Goal: Find specific page/section: Find specific page/section

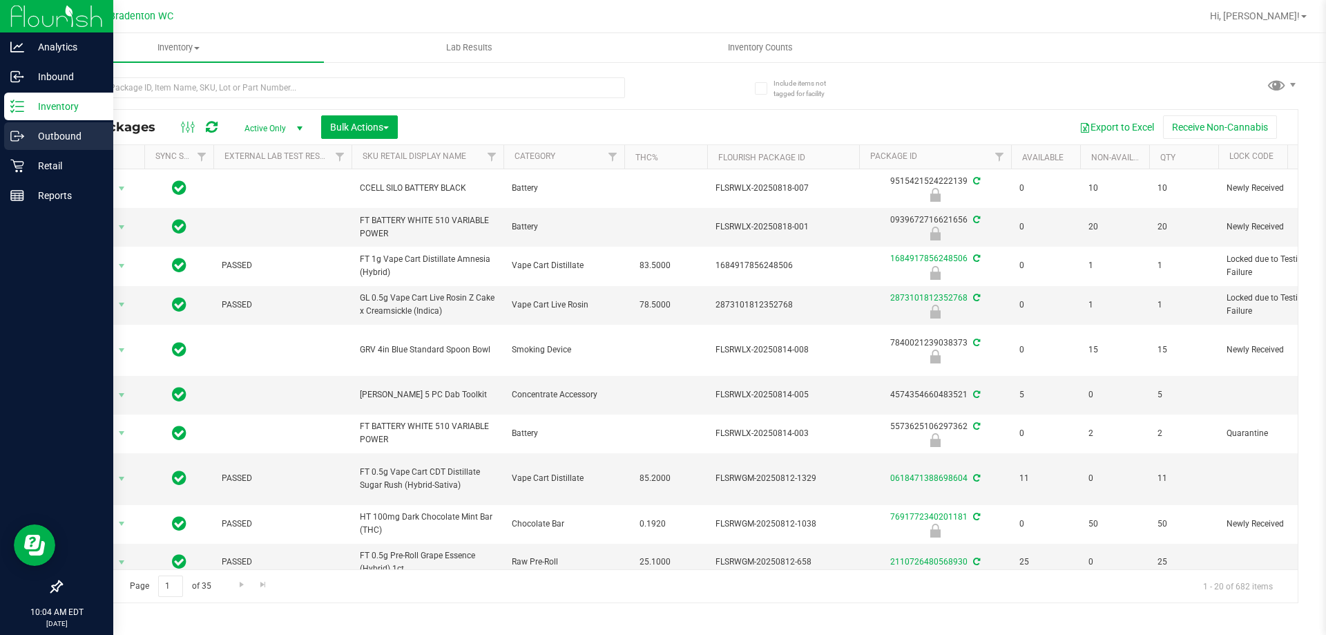
scroll to position [64, 0]
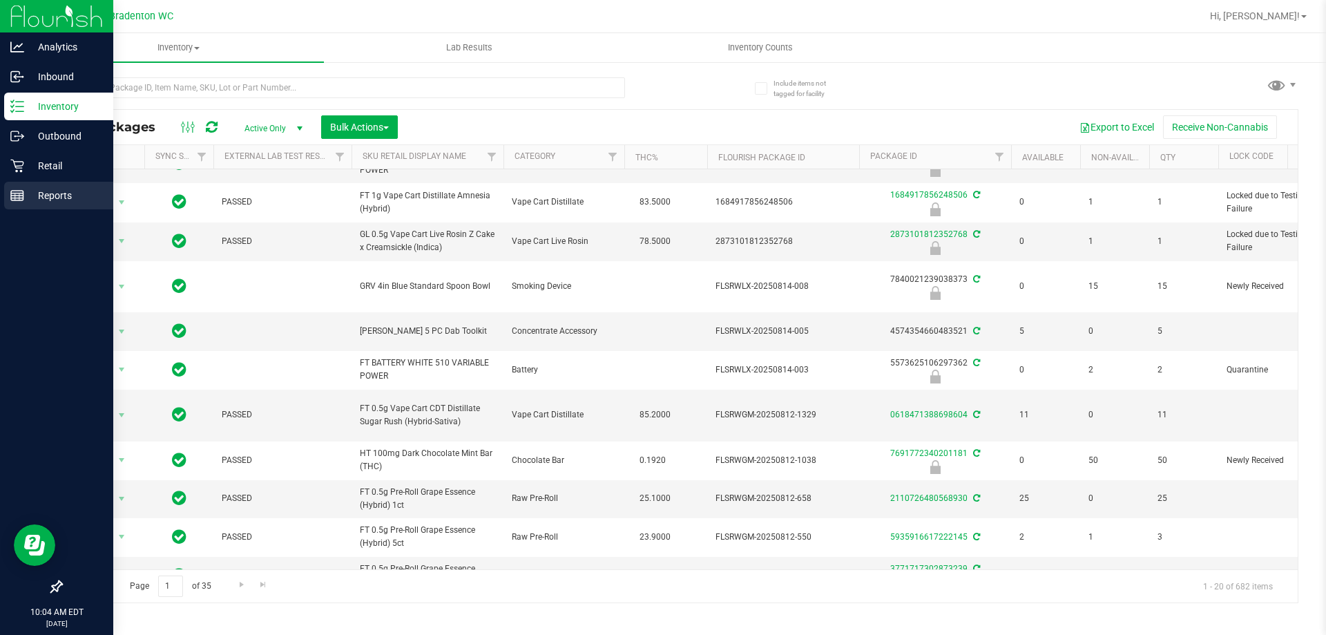
click at [46, 186] on div "Reports" at bounding box center [58, 196] width 109 height 28
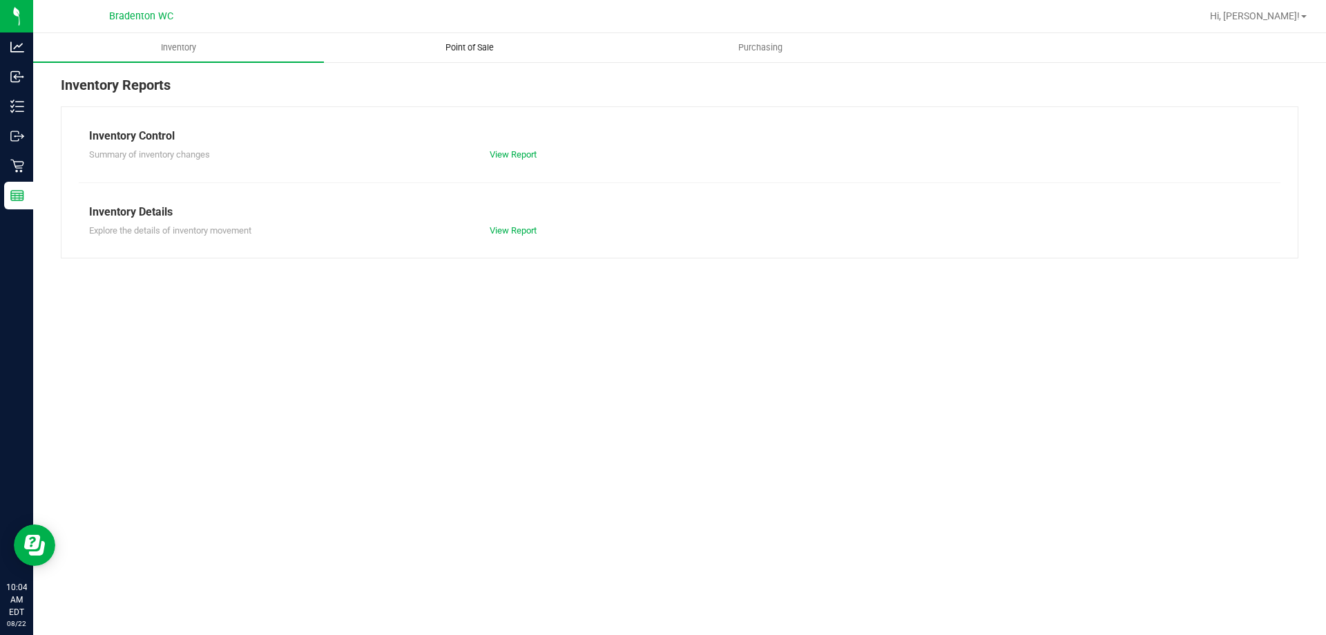
click at [474, 60] on uib-tab-heading "Point of Sale" at bounding box center [469, 48] width 289 height 28
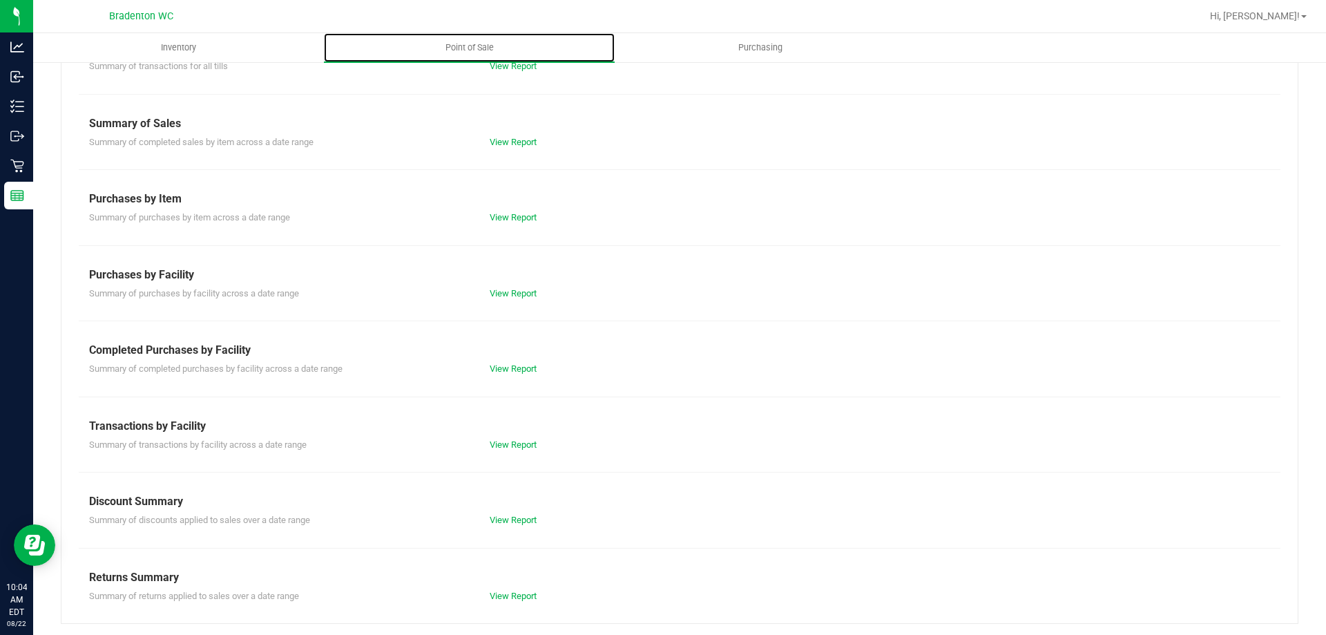
scroll to position [91, 0]
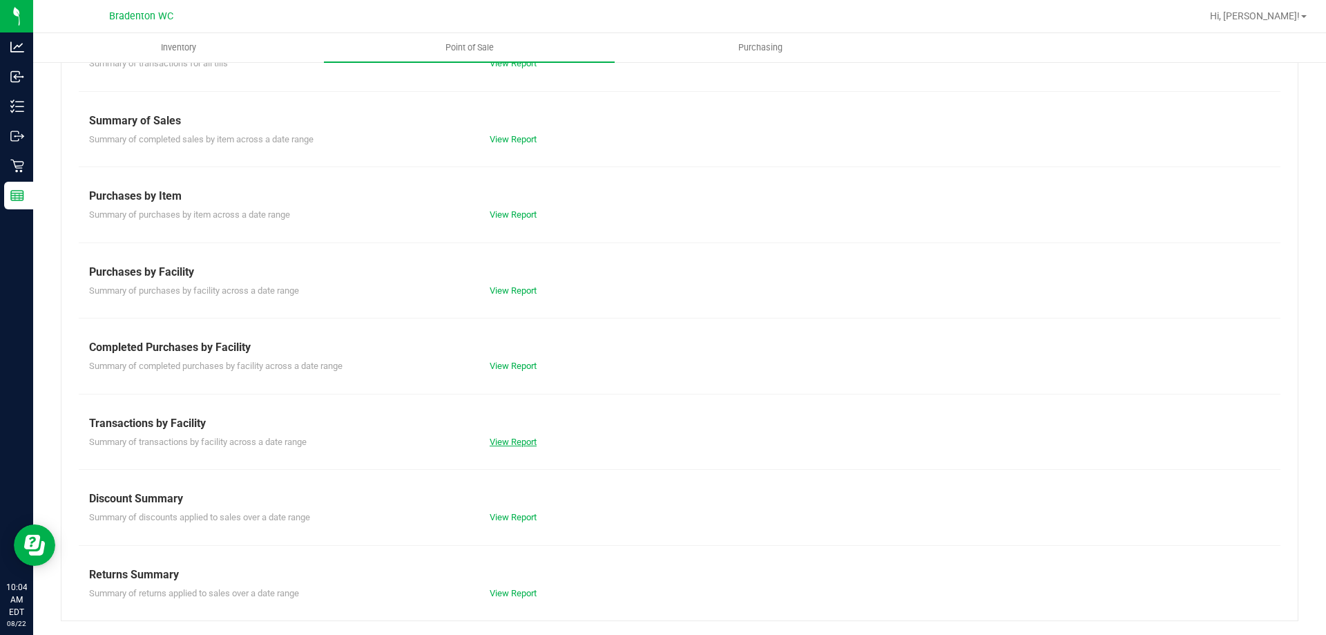
click at [501, 439] on link "View Report" at bounding box center [513, 441] width 47 height 10
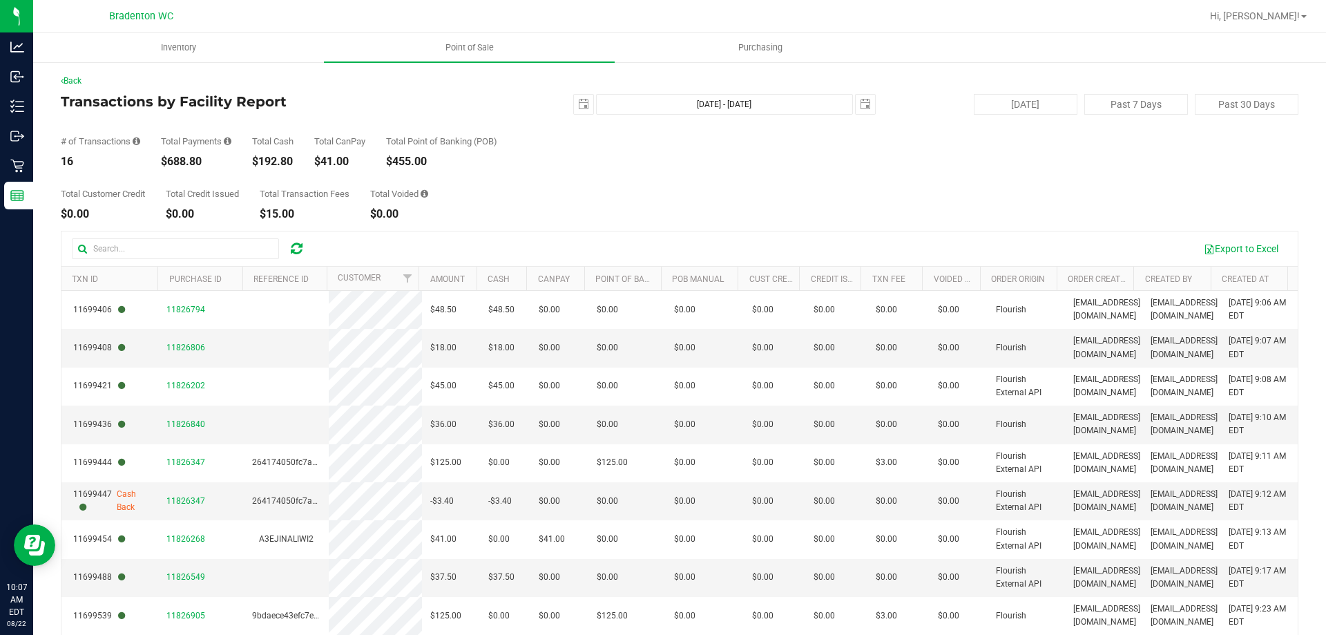
scroll to position [69, 0]
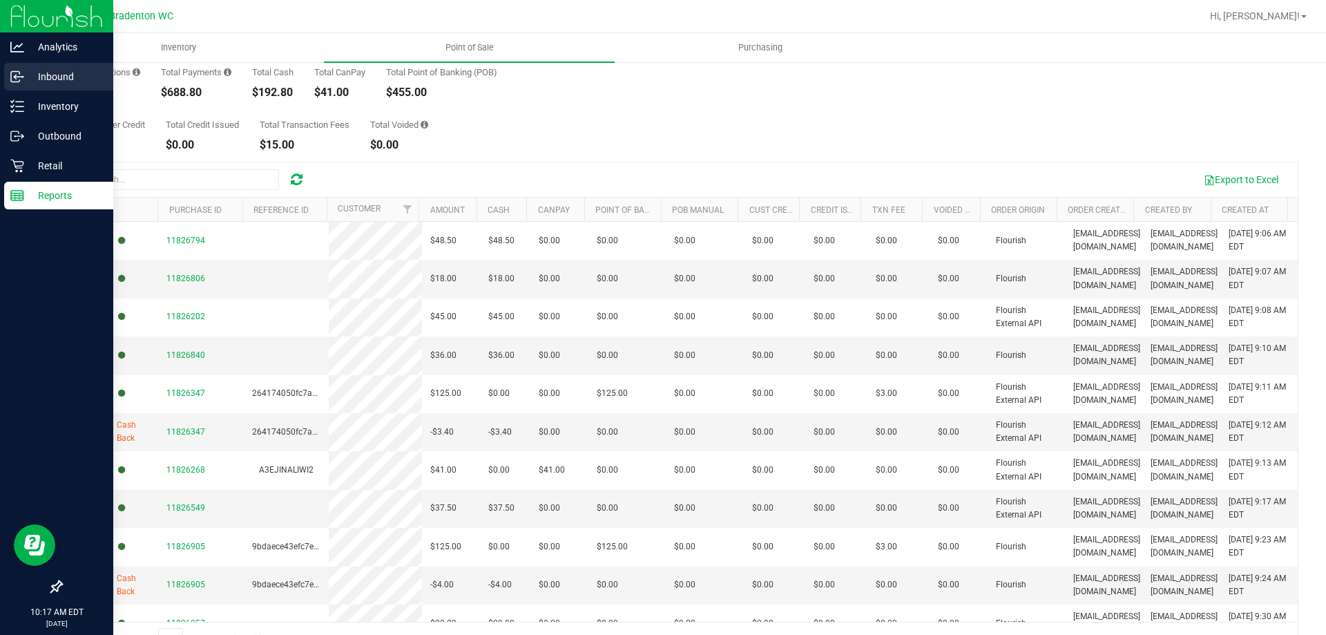
click at [66, 81] on p "Inbound" at bounding box center [65, 76] width 83 height 17
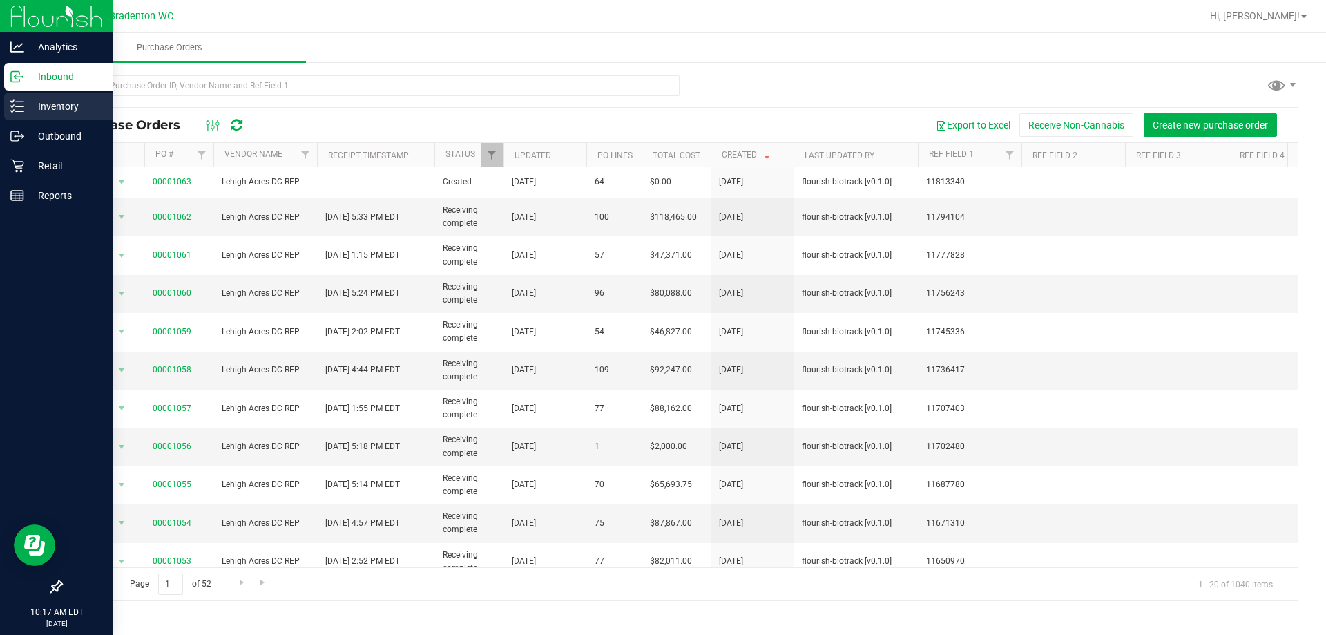
click at [49, 99] on p "Inventory" at bounding box center [65, 106] width 83 height 17
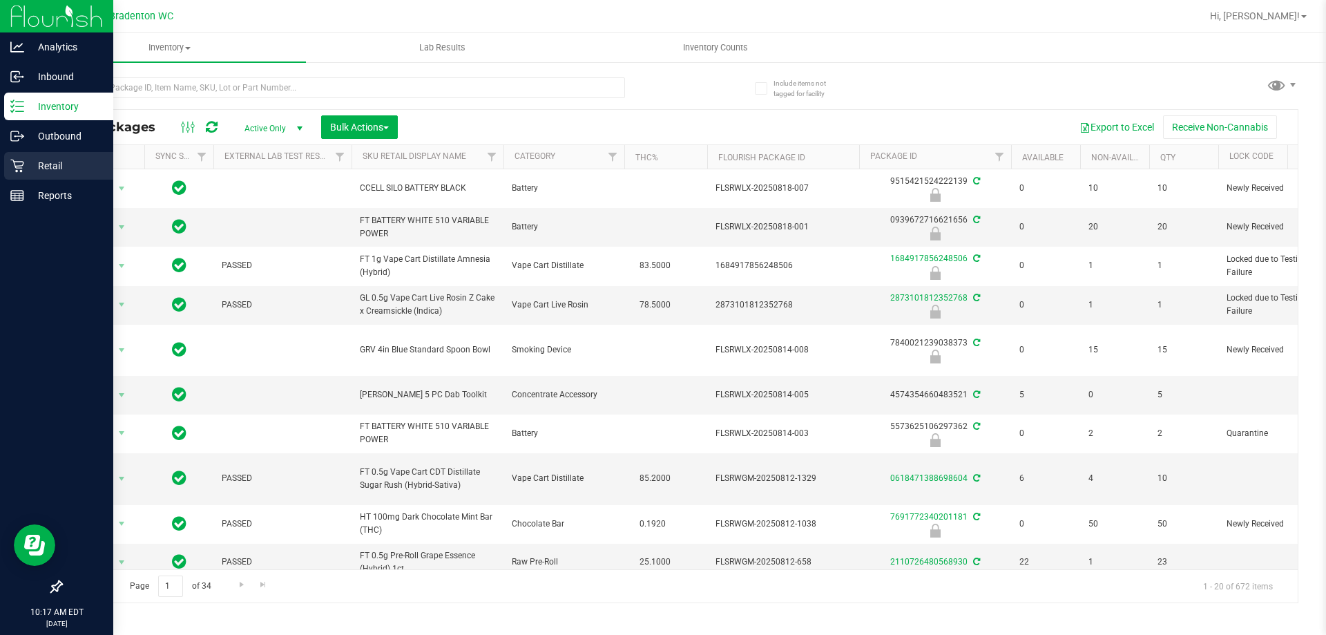
click at [44, 163] on p "Retail" at bounding box center [65, 165] width 83 height 17
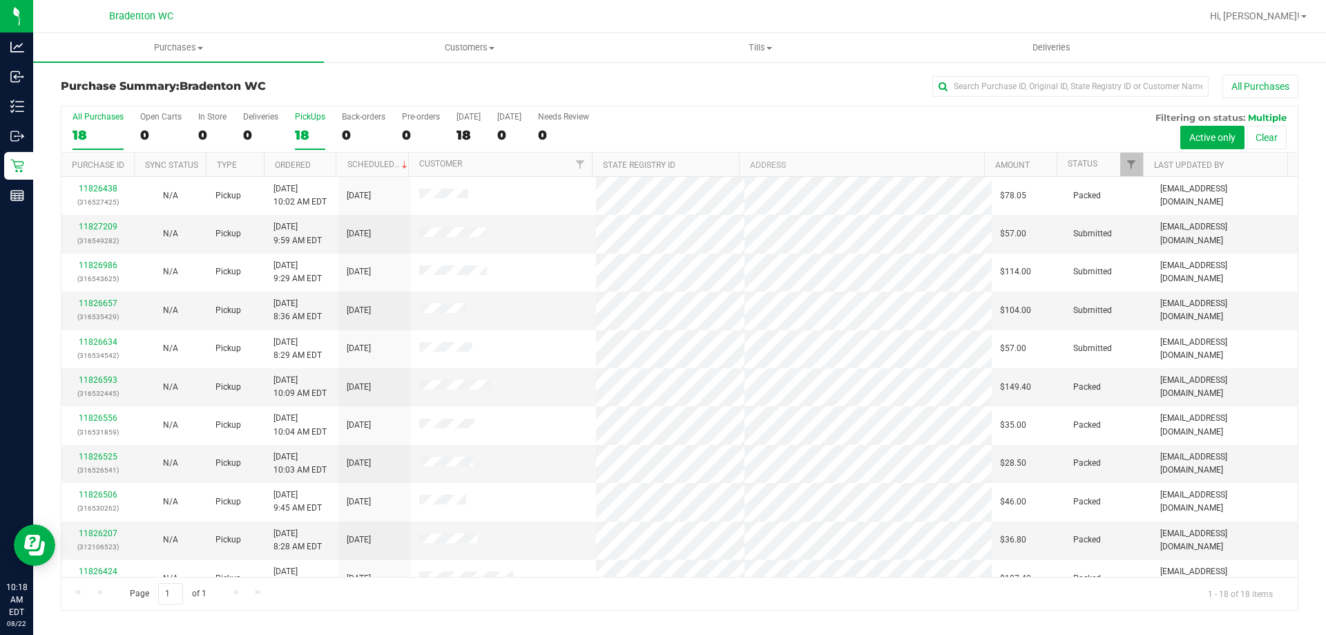
click at [301, 135] on div "18" at bounding box center [310, 135] width 30 height 16
click at [0, 0] on input "PickUps 18" at bounding box center [0, 0] width 0 height 0
